Goal: Information Seeking & Learning: Find specific fact

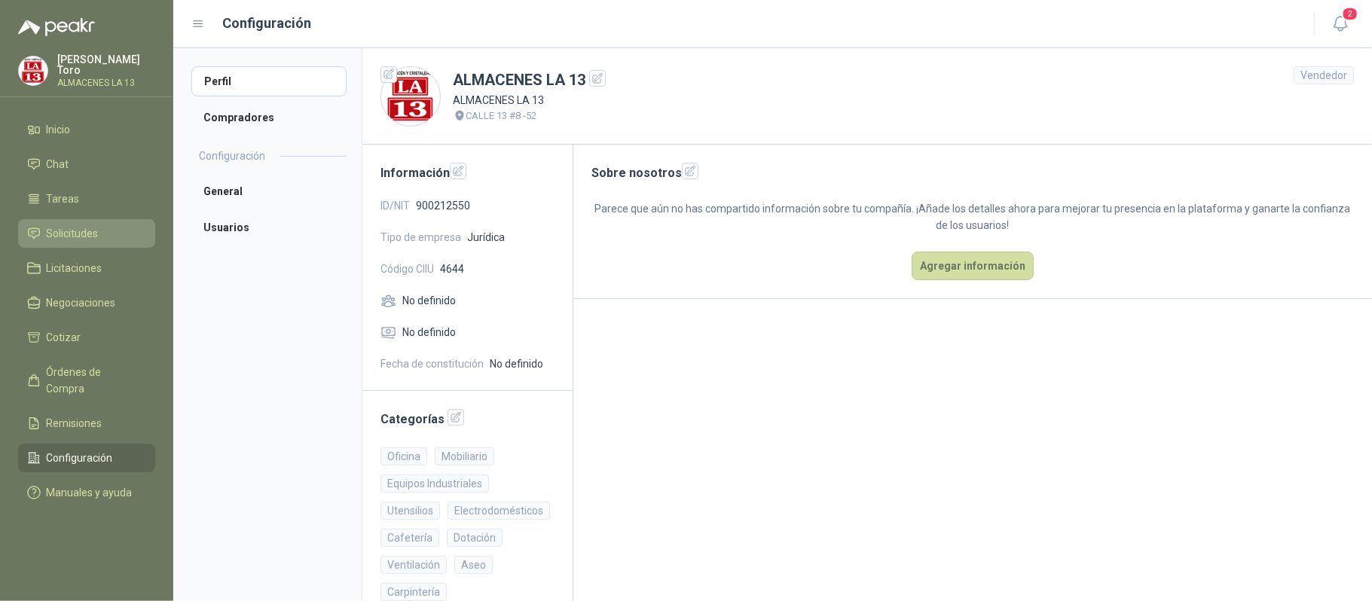
click at [119, 230] on li "Solicitudes" at bounding box center [86, 233] width 119 height 17
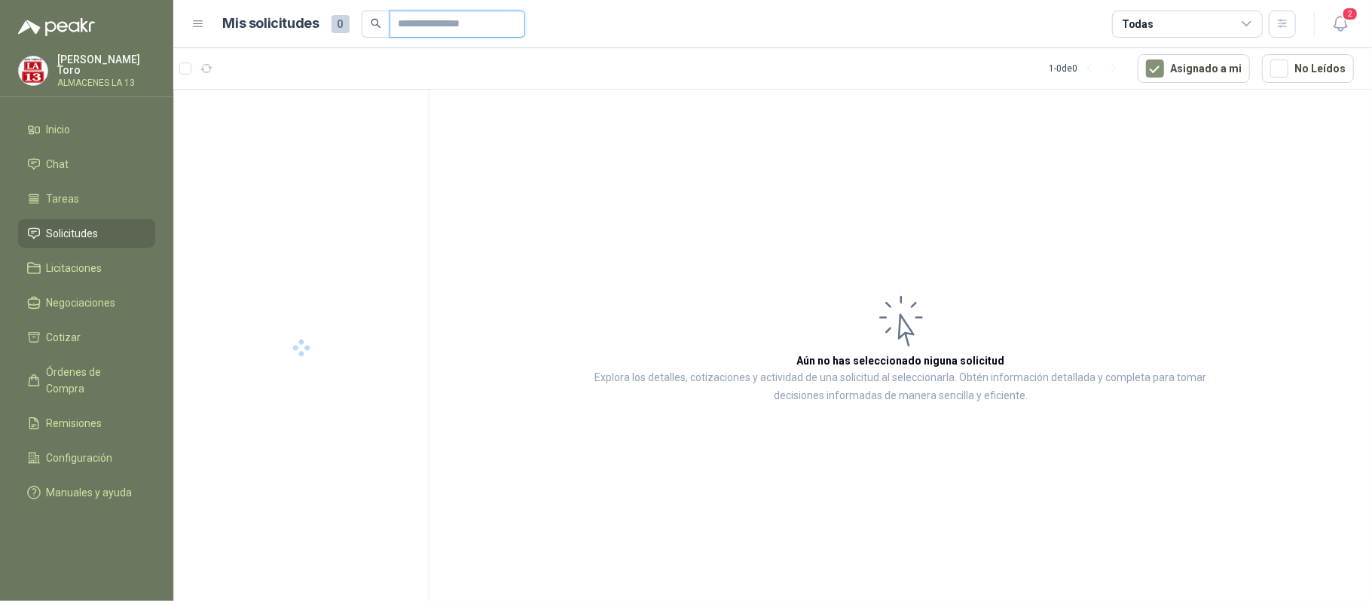
click at [413, 17] on input "text" at bounding box center [451, 24] width 105 height 26
paste input "*********"
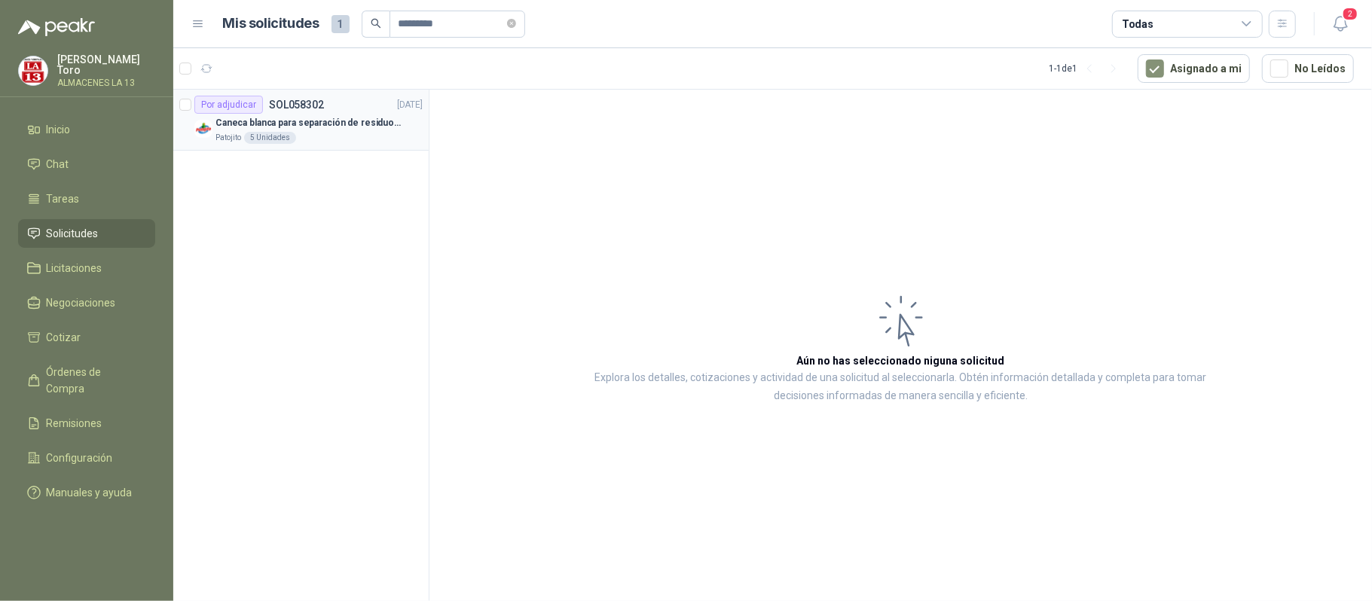
click at [334, 136] on div "Patojito 5 Unidades" at bounding box center [318, 138] width 207 height 12
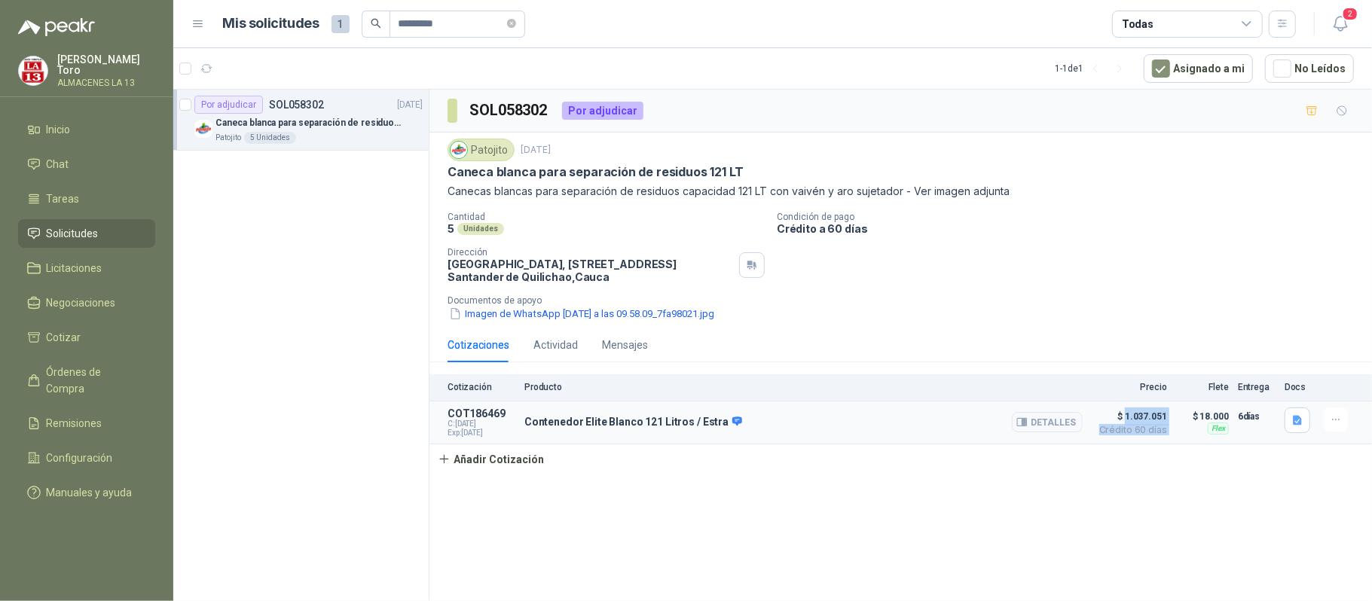
drag, startPoint x: 1173, startPoint y: 422, endPoint x: 1125, endPoint y: 420, distance: 47.5
click at [1125, 420] on article "COT186469 C: [DATE] Exp: [DATE] Contenedor Elite Blanco 121 Litros / Estra Deta…" at bounding box center [900, 423] width 942 height 43
click at [1124, 417] on span "$ 1.037.051" at bounding box center [1129, 417] width 75 height 18
drag, startPoint x: 1124, startPoint y: 416, endPoint x: 1168, endPoint y: 423, distance: 44.3
click at [1168, 423] on article "COT186469 C: [DATE] Exp: [DATE] Contenedor Elite Blanco 121 Litros / Estra Deta…" at bounding box center [900, 423] width 942 height 43
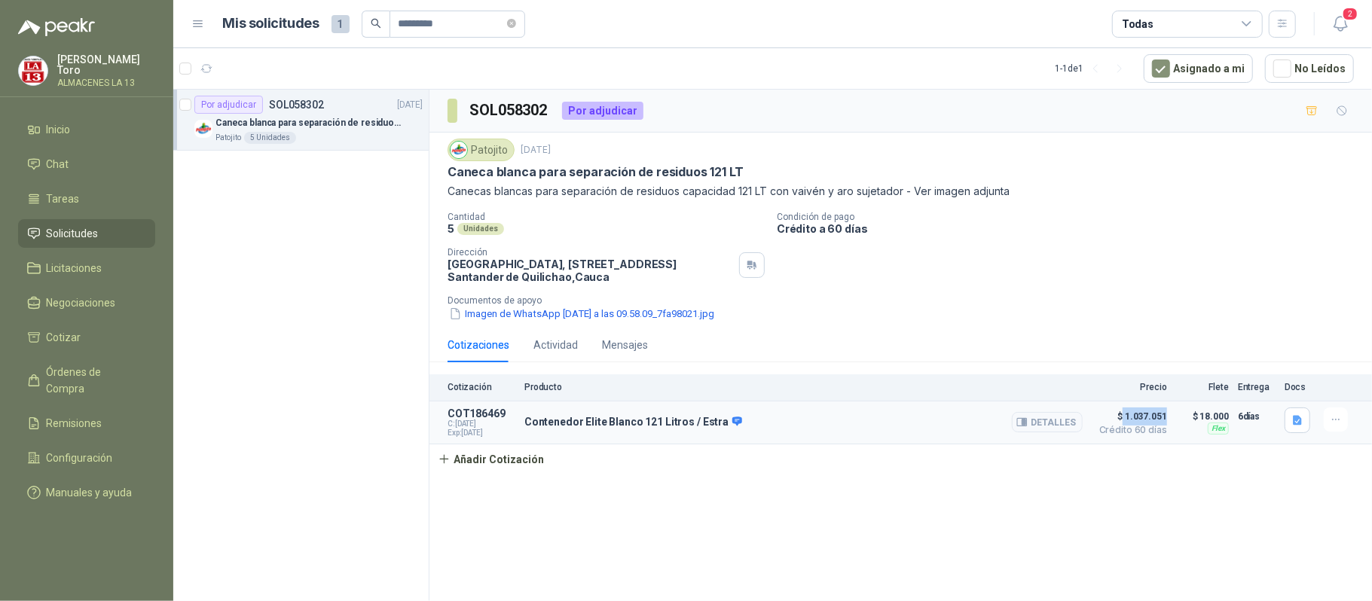
copy span "1.037.051"
drag, startPoint x: 474, startPoint y: 32, endPoint x: 268, endPoint y: -17, distance: 211.4
click at [268, 0] on html "[PERSON_NAME] ALMACENES LA 13 Inicio Chat Tareas Solicitudes Licitaciones Negoc…" at bounding box center [686, 300] width 1372 height 601
paste input "text"
click at [371, 124] on p "Caneca negra para separación de residuo 55 LT" at bounding box center [309, 123] width 188 height 14
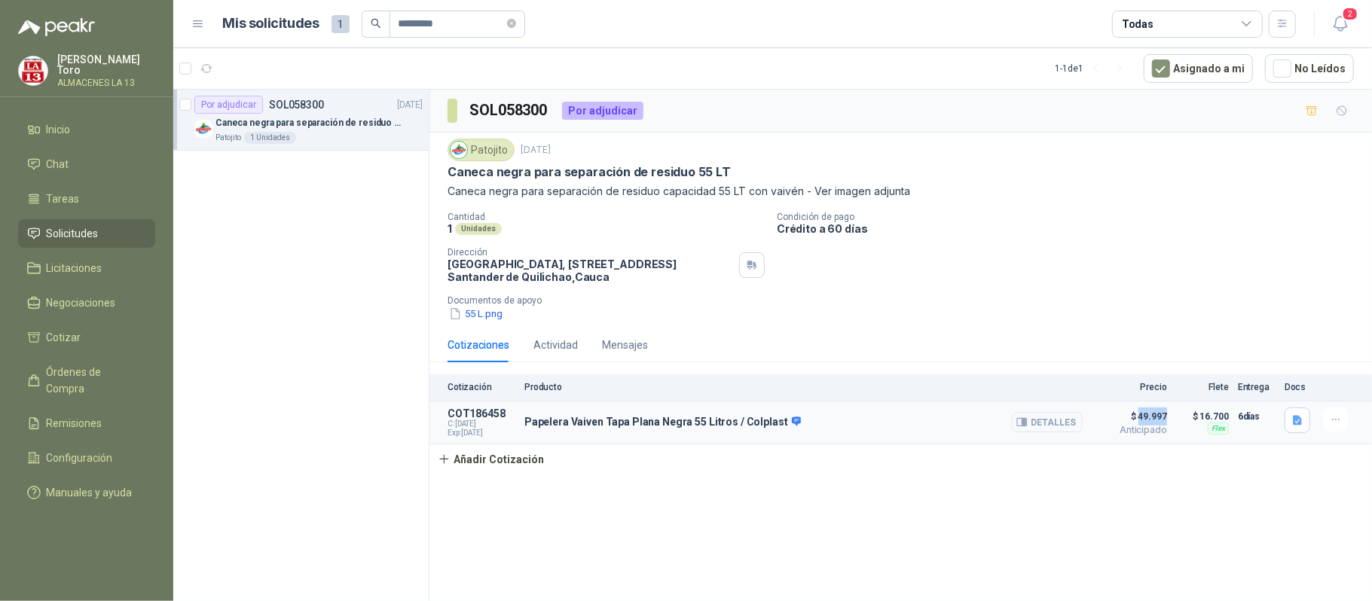
drag, startPoint x: 1139, startPoint y: 414, endPoint x: 1167, endPoint y: 417, distance: 28.0
click at [1167, 417] on article "COT186458 C: [DATE] Exp: [DATE] Papelera Vaiven Tapa Plana Negra 55 Litros / Co…" at bounding box center [900, 423] width 942 height 43
copy span "49.997"
drag, startPoint x: 468, startPoint y: 21, endPoint x: 262, endPoint y: -18, distance: 209.4
click at [262, 0] on html "[PERSON_NAME] ALMACENES LA 13 Inicio Chat Tareas Solicitudes Licitaciones Negoc…" at bounding box center [686, 300] width 1372 height 601
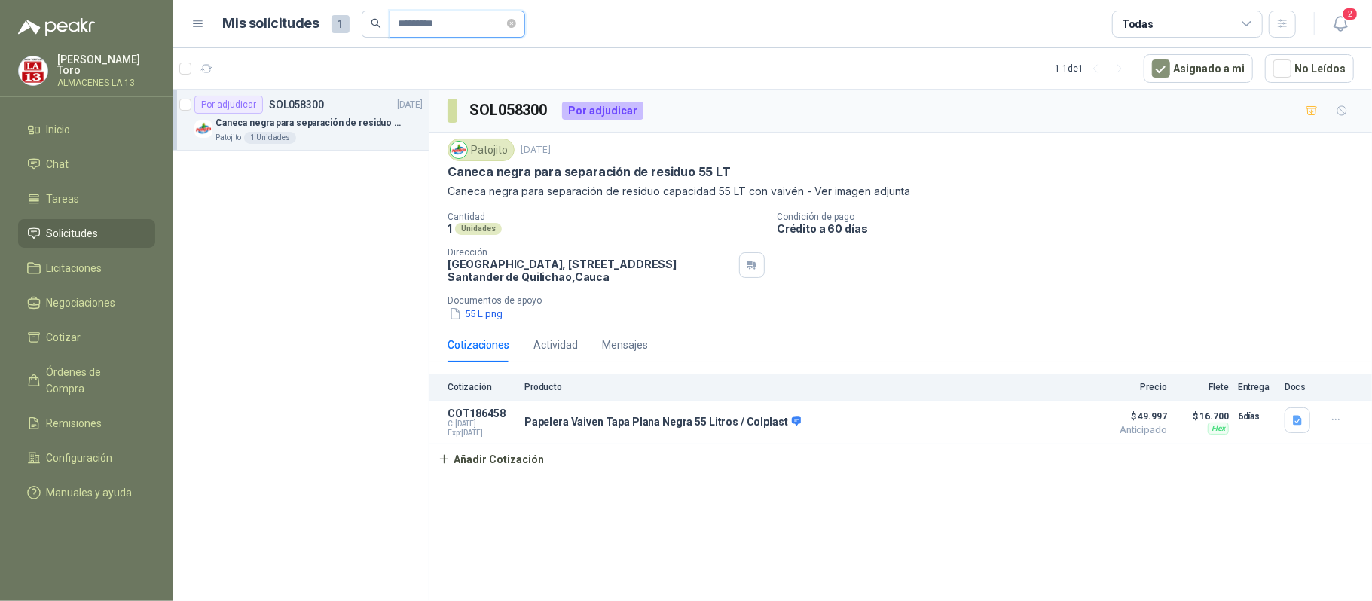
paste input "text"
click at [332, 128] on p "Caneca blanca para separación de residuos 10 LT" at bounding box center [309, 123] width 188 height 14
drag, startPoint x: 550, startPoint y: 108, endPoint x: 508, endPoint y: 109, distance: 42.2
click at [508, 109] on h3 "SOL058301" at bounding box center [509, 110] width 81 height 23
copy h3 "58301"
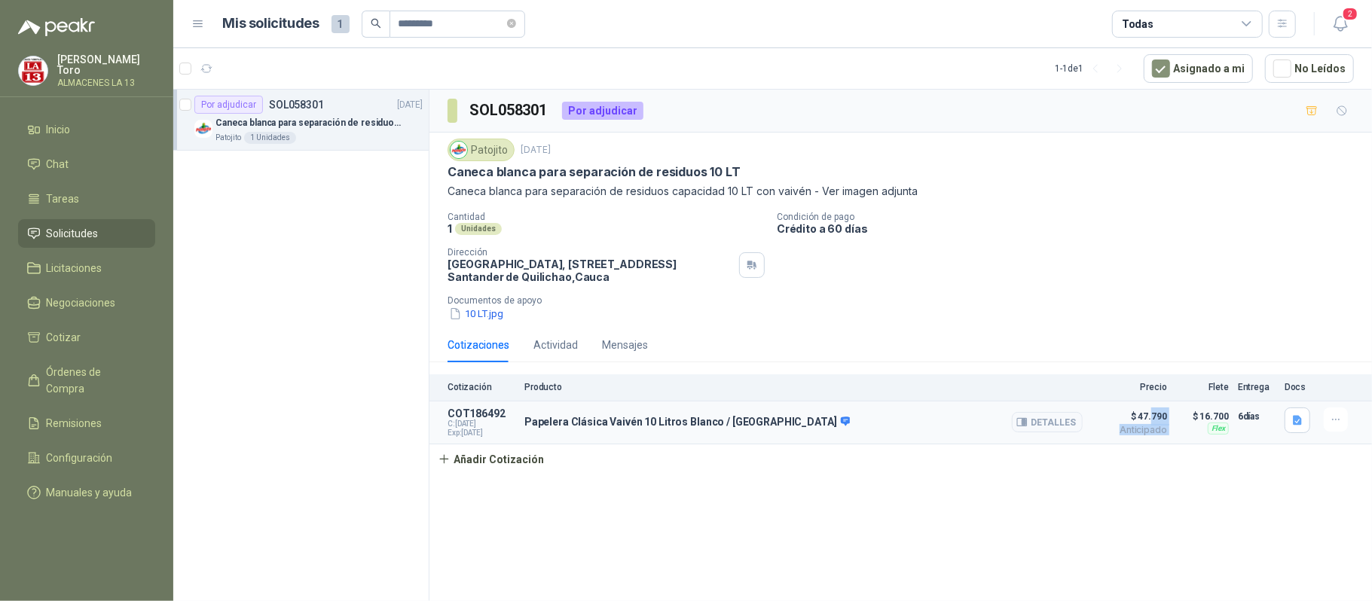
drag, startPoint x: 1174, startPoint y: 419, endPoint x: 1154, endPoint y: 419, distance: 19.6
click at [1154, 419] on article "COT186492 C: [DATE] Exp: [DATE] Papelera Clásica Vaivén 10 Litros Blanco / Estr…" at bounding box center [900, 423] width 942 height 43
click at [1165, 420] on span "$ 47.790" at bounding box center [1129, 417] width 75 height 18
drag, startPoint x: 1169, startPoint y: 422, endPoint x: 1139, endPoint y: 420, distance: 30.2
click at [1139, 420] on article "COT186492 C: [DATE] Exp: [DATE] Papelera Clásica Vaivén 10 Litros Blanco / Estr…" at bounding box center [900, 423] width 942 height 43
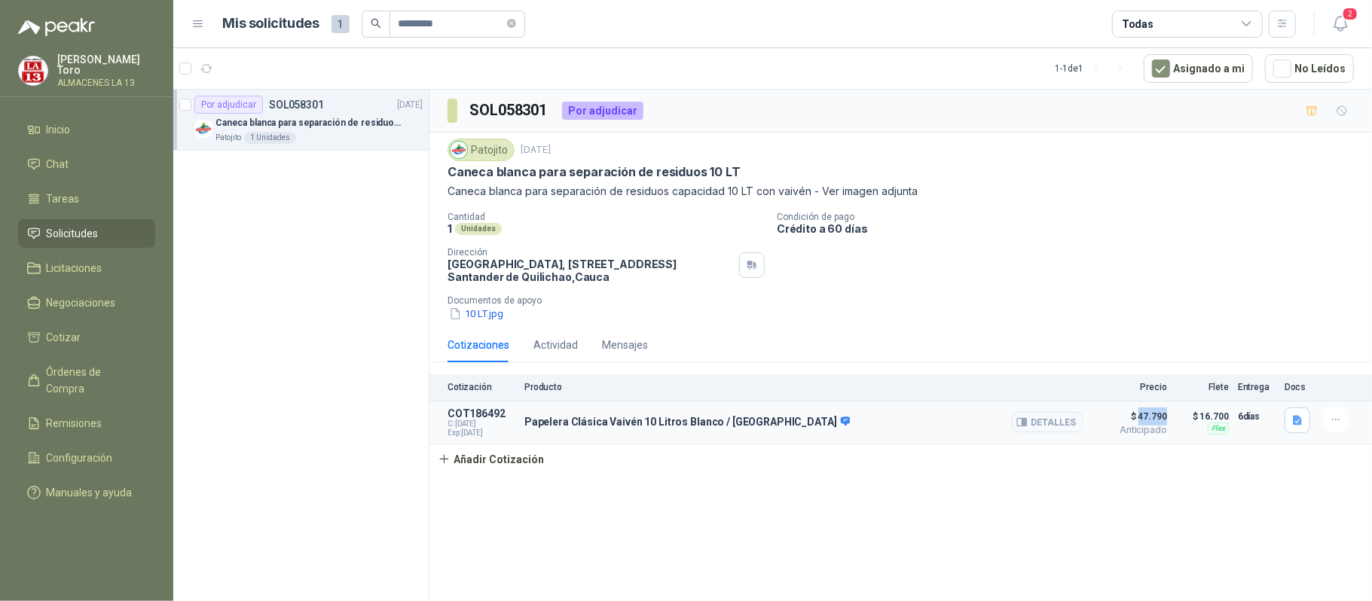
copy span "47.790"
drag, startPoint x: 450, startPoint y: 22, endPoint x: 218, endPoint y: 7, distance: 232.5
click at [218, 7] on header "Mis solicitudes 1 ********* Todas 2" at bounding box center [772, 24] width 1199 height 48
paste input "text"
type input "*********"
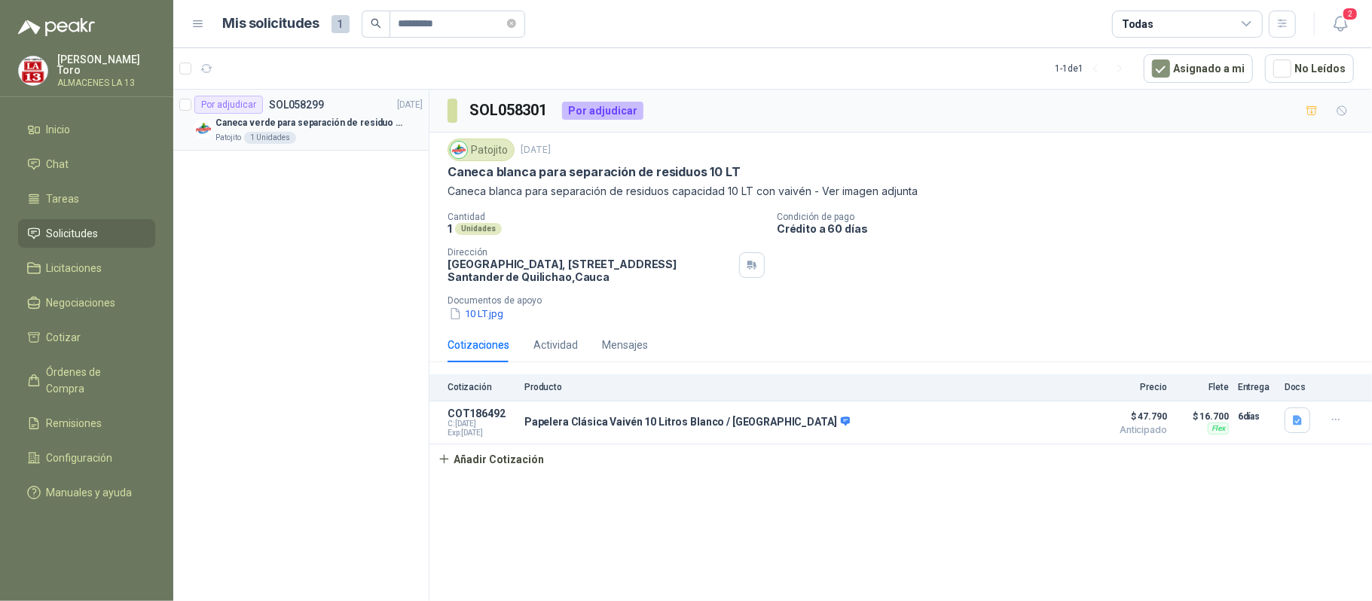
click at [333, 113] on div "Por adjudicar SOL058299 [DATE]" at bounding box center [308, 105] width 228 height 18
drag, startPoint x: 1150, startPoint y: 417, endPoint x: 1140, endPoint y: 420, distance: 10.2
click at [1140, 420] on article "COT186498 C: [DATE] Exp: [DATE] Papelera Vaiven Tapa Plana Verde 55 Litros / Co…" at bounding box center [900, 423] width 942 height 43
click at [1141, 420] on span "$ 47.318" at bounding box center [1129, 417] width 75 height 18
drag, startPoint x: 1142, startPoint y: 420, endPoint x: 1161, endPoint y: 420, distance: 18.8
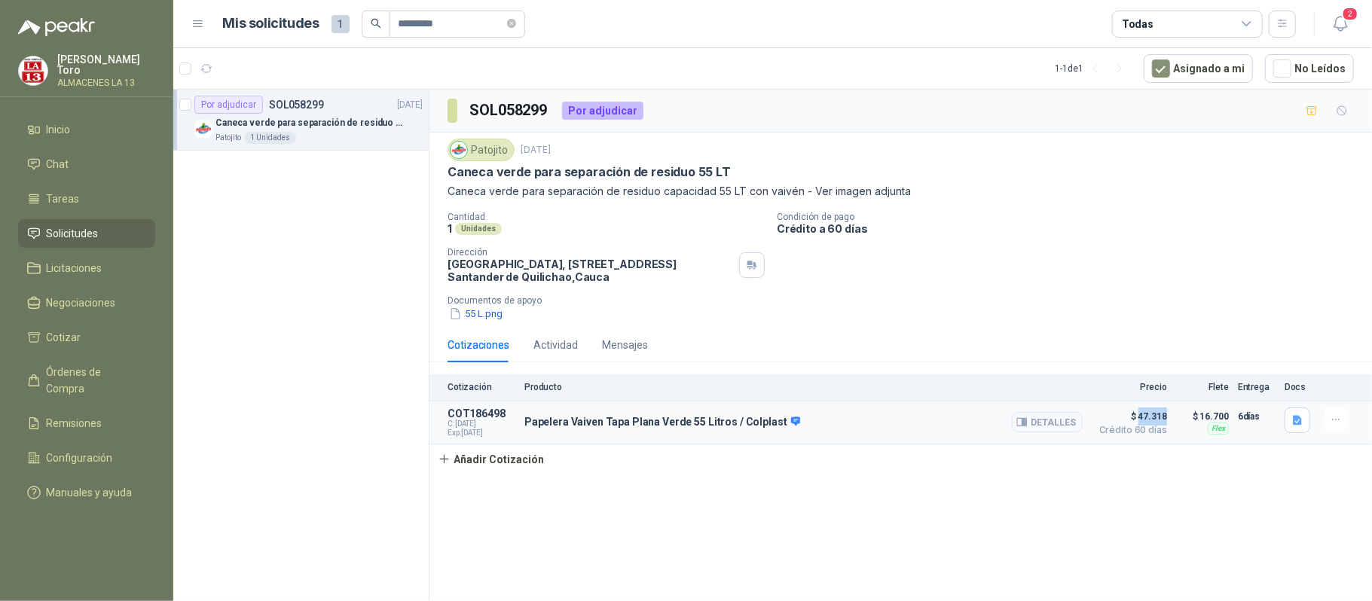
click at [1161, 420] on span "$ 47.318" at bounding box center [1129, 417] width 75 height 18
